Goal: Find specific page/section: Locate a particular part of the current website

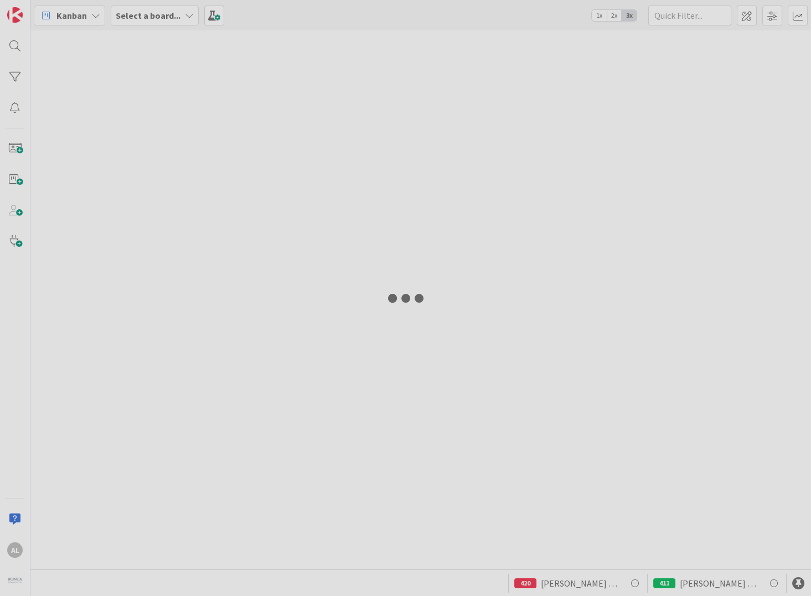
type input "Settle"
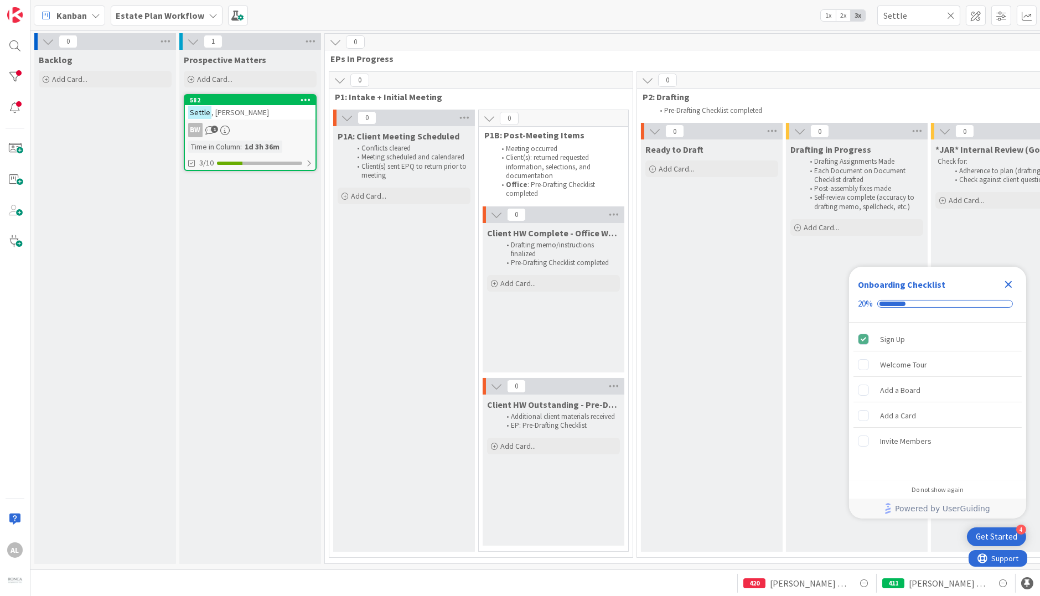
click at [810, 15] on icon at bounding box center [951, 16] width 8 height 10
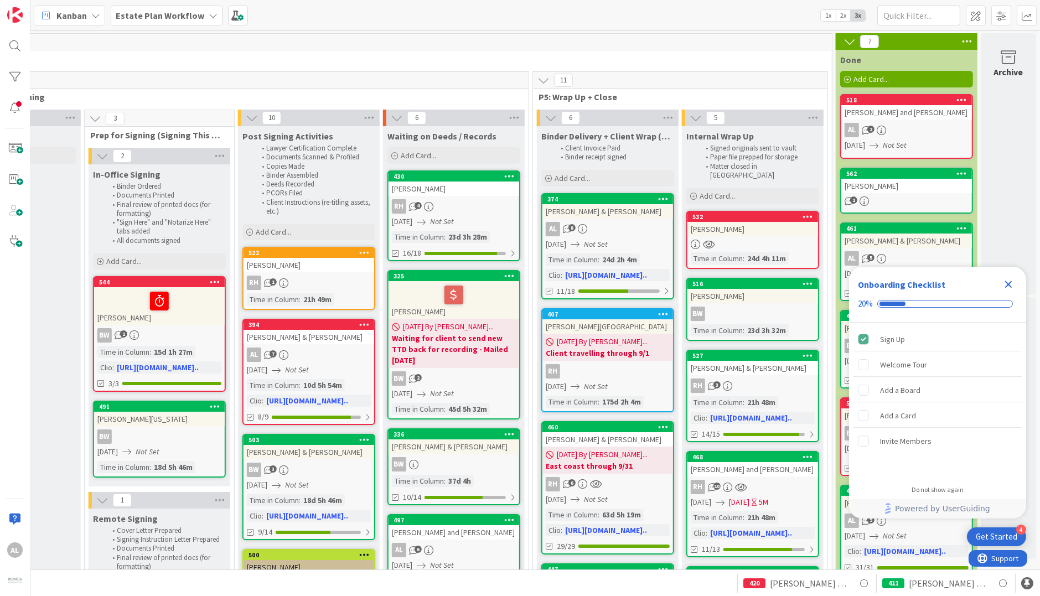
scroll to position [0, 1606]
click at [765, 367] on link "527 [PERSON_NAME] & [PERSON_NAME] 3 Time in [GEOGRAPHIC_DATA] : 21h 48m Clio : …" at bounding box center [752, 396] width 133 height 92
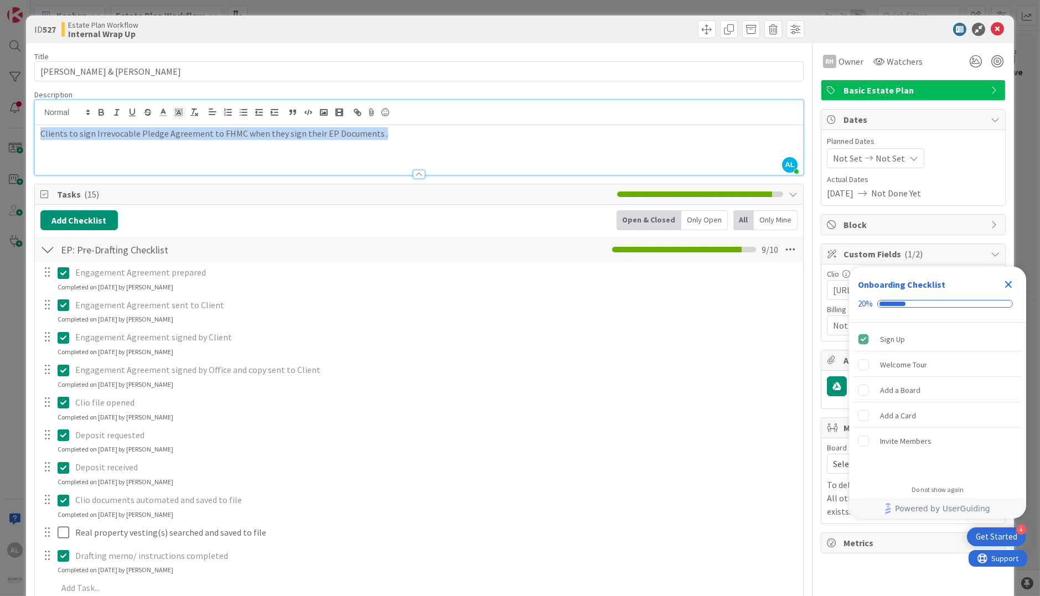
drag, startPoint x: 41, startPoint y: 111, endPoint x: 403, endPoint y: 125, distance: 362.1
click at [403, 125] on div "Clients to sign Irrevocable Pledge Agreement to FHMC when they sign their EP Do…" at bounding box center [419, 150] width 768 height 50
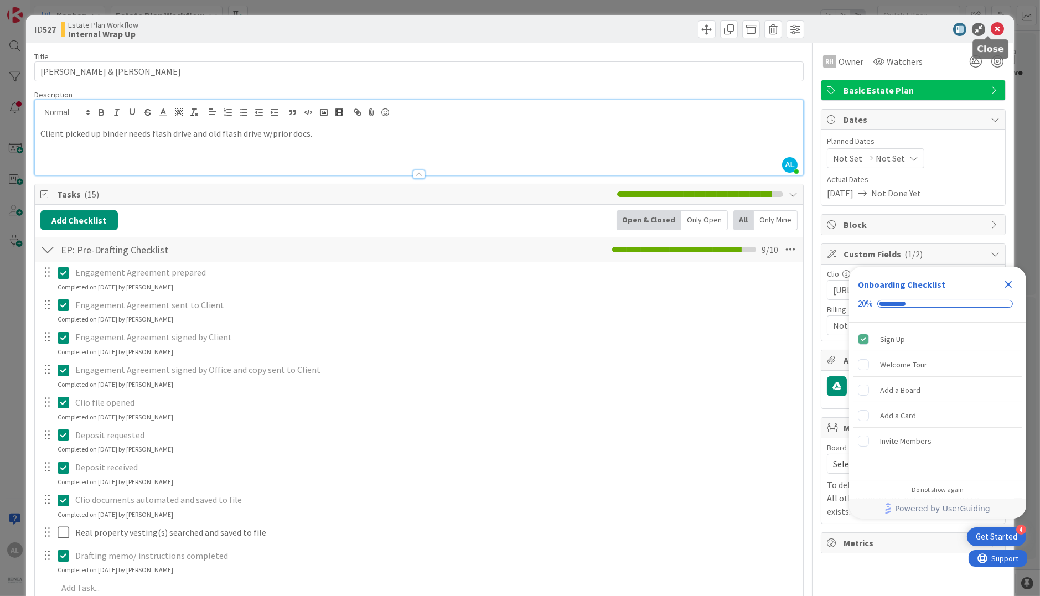
click at [810, 28] on icon at bounding box center [996, 29] width 13 height 13
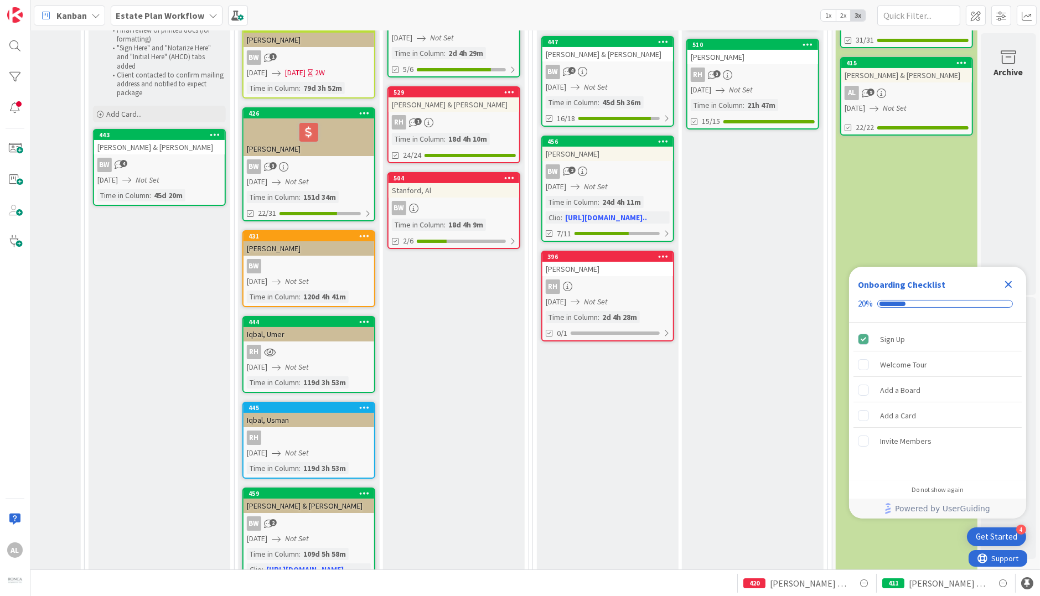
scroll to position [531, 1606]
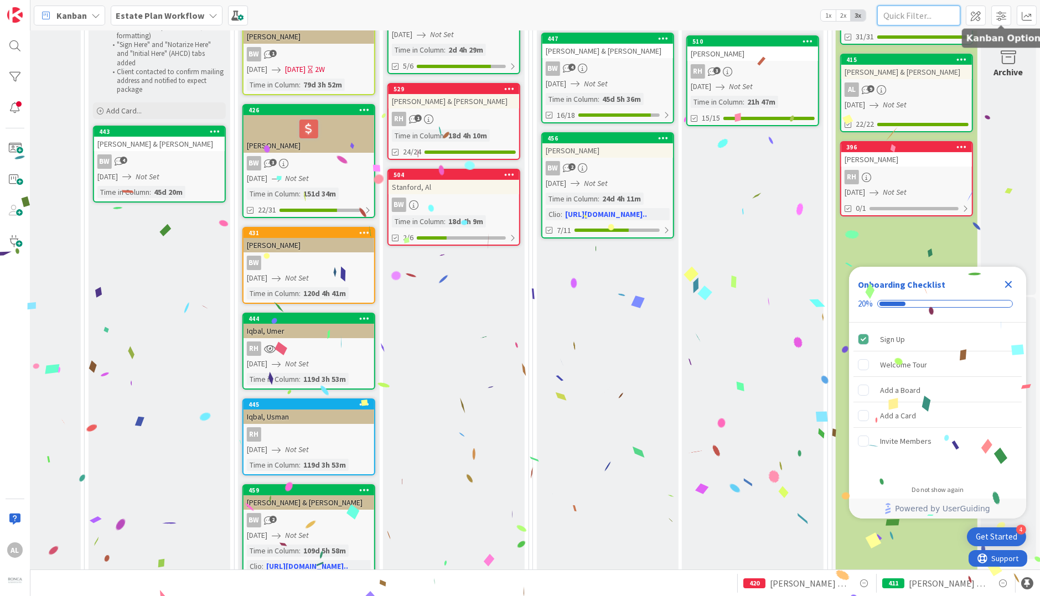
click at [810, 13] on input "text" at bounding box center [918, 16] width 83 height 20
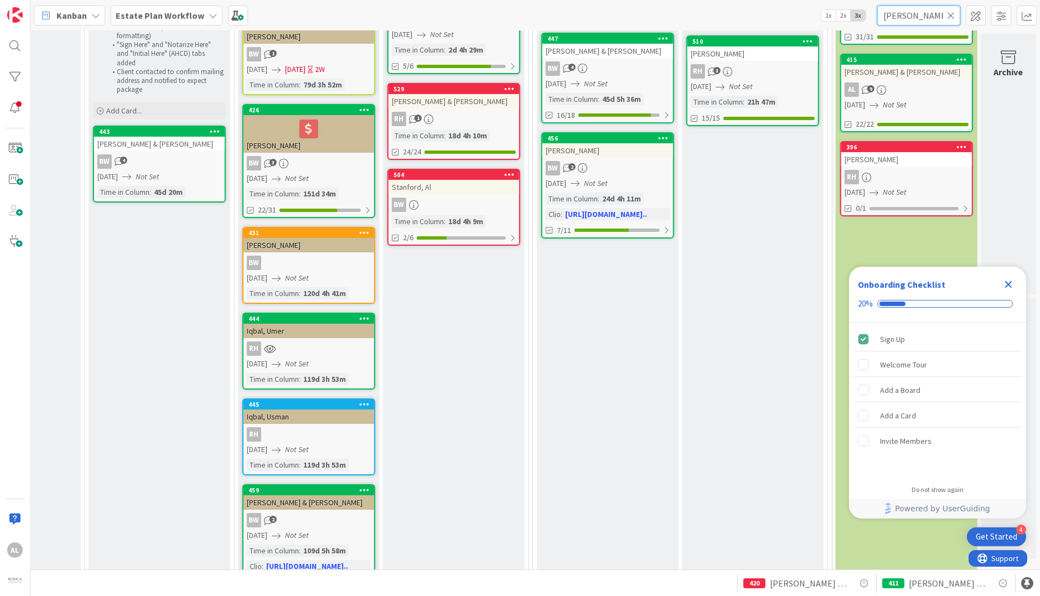
type input "[PERSON_NAME]"
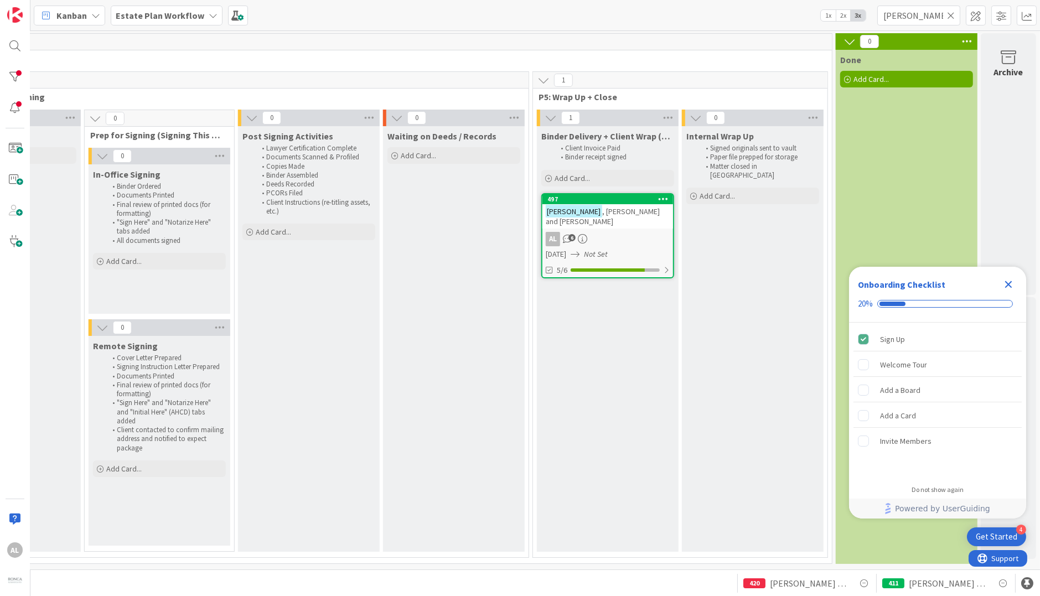
click at [628, 232] on div "AL 6" at bounding box center [607, 239] width 131 height 14
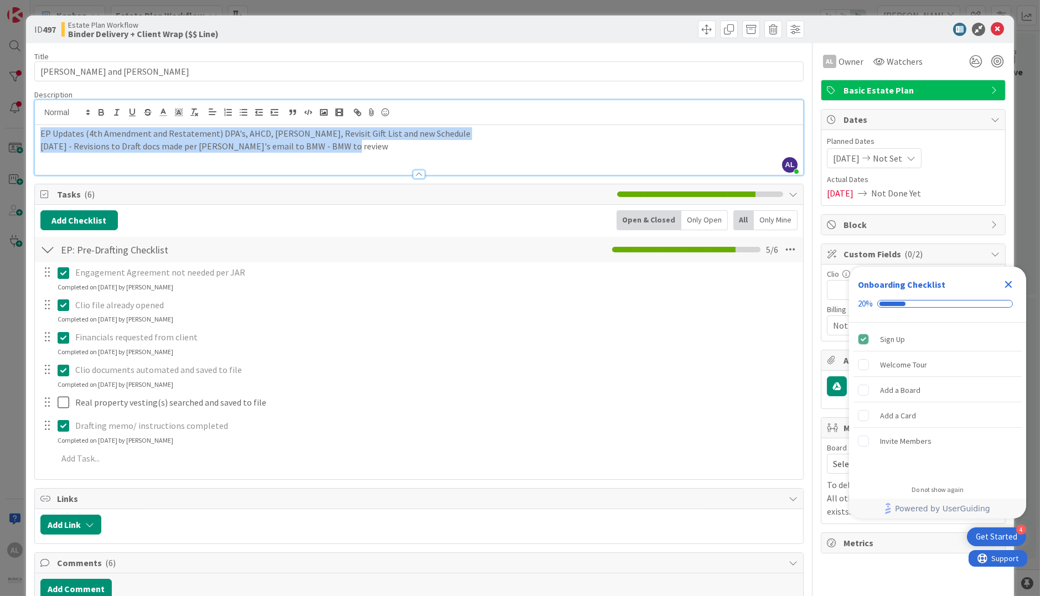
drag, startPoint x: 36, startPoint y: 112, endPoint x: 366, endPoint y: 150, distance: 331.9
click at [366, 150] on div "EP Updates (4th Amendment and Restatement) DPA's, AHCD, [PERSON_NAME], Revisit …" at bounding box center [419, 150] width 768 height 50
